Goal: Navigation & Orientation: Find specific page/section

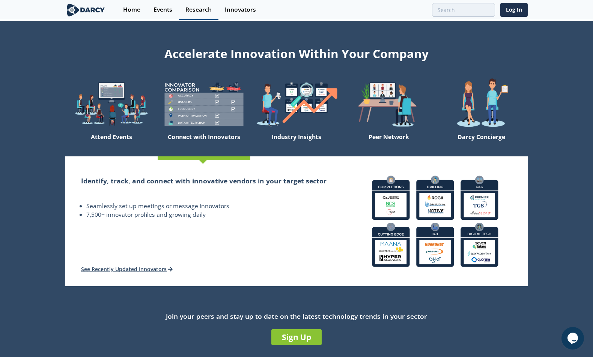
click at [203, 7] on div "Research" at bounding box center [198, 10] width 26 height 6
